Goal: Check status: Check status

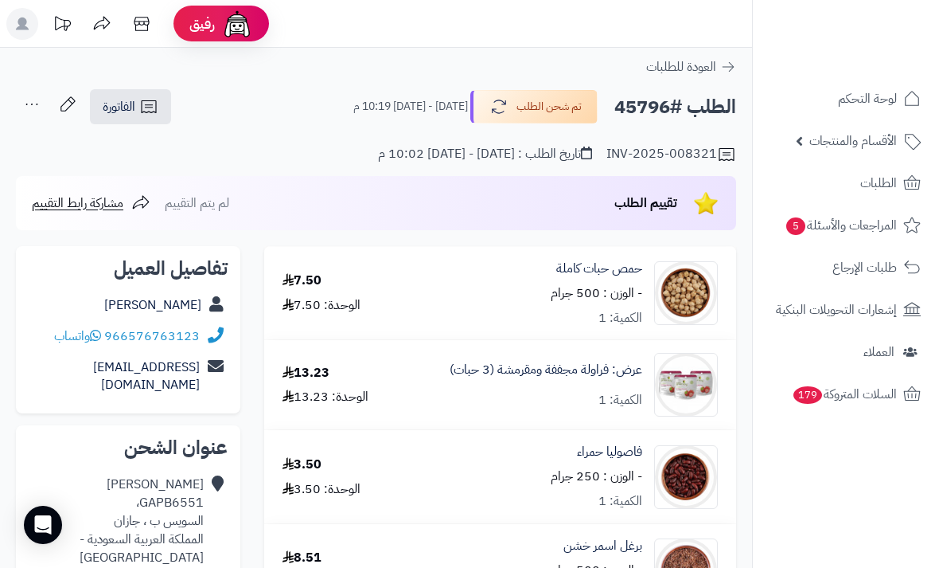
click at [892, 185] on span "الطلبات" at bounding box center [879, 183] width 37 height 22
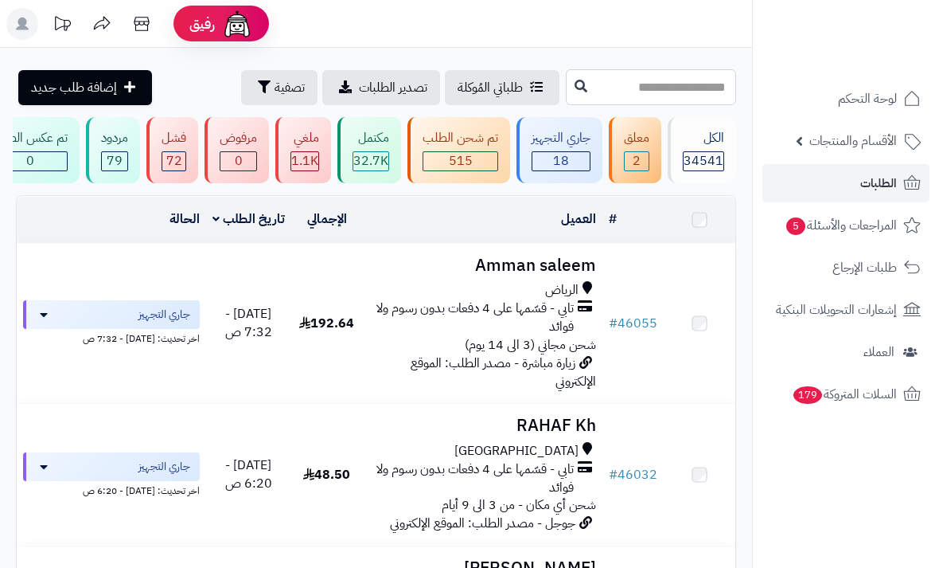
click at [709, 89] on input "text" at bounding box center [651, 87] width 170 height 36
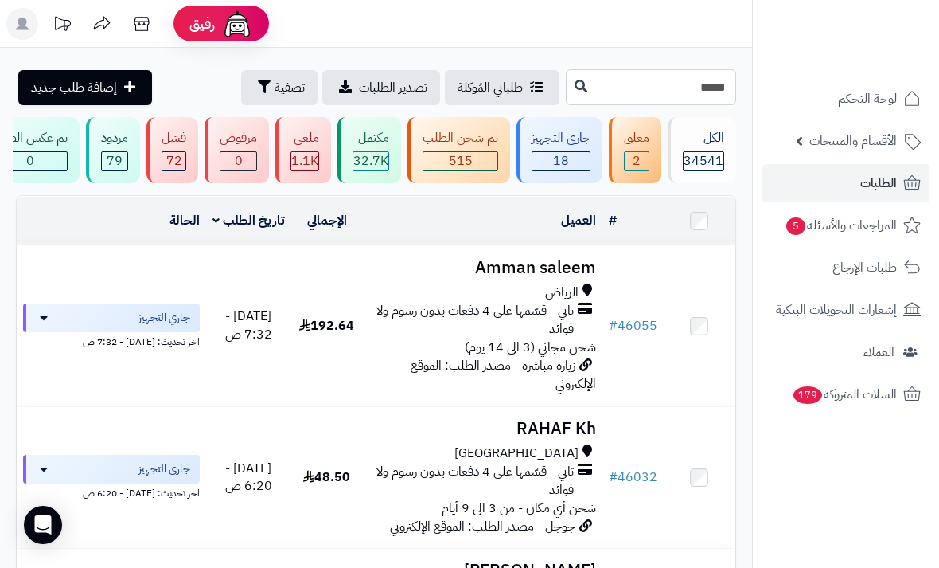
type input "*****"
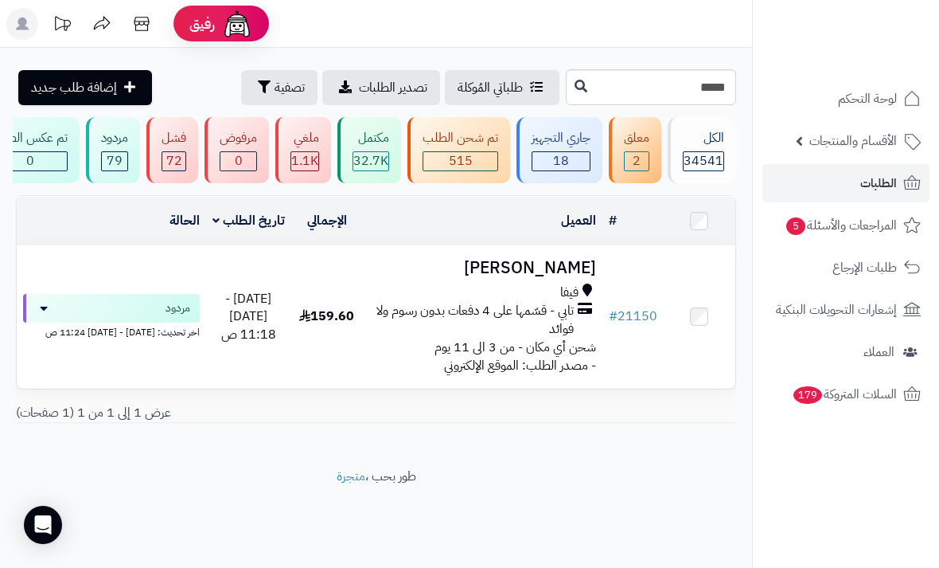
click at [578, 240] on td "العميل الاجراءات تحديث حالة الطلبات تحضير الطلبات إصدار بوليصة الشحنة للطلب طبا…" at bounding box center [483, 221] width 240 height 49
click at [588, 259] on h3 "[PERSON_NAME]" at bounding box center [482, 268] width 227 height 18
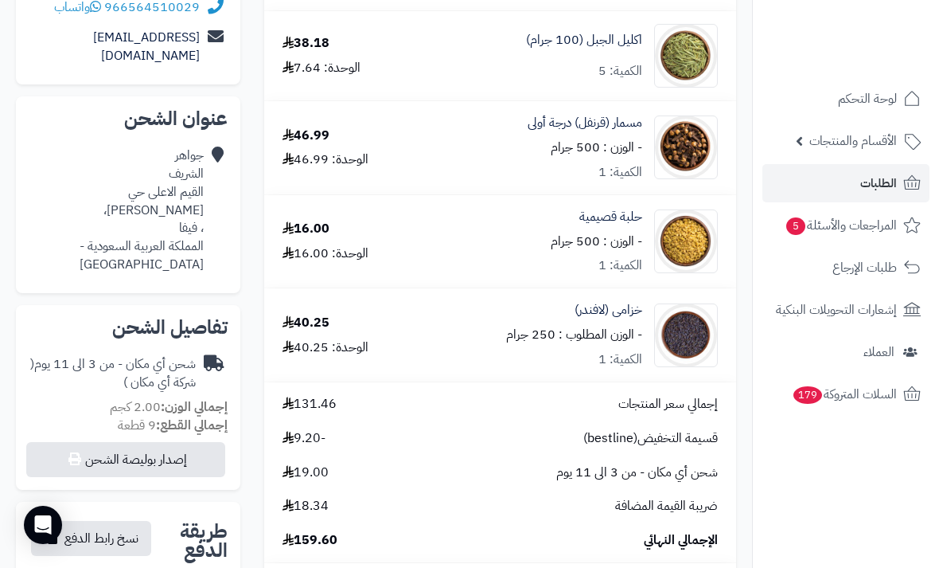
scroll to position [275, 0]
